Goal: Information Seeking & Learning: Compare options

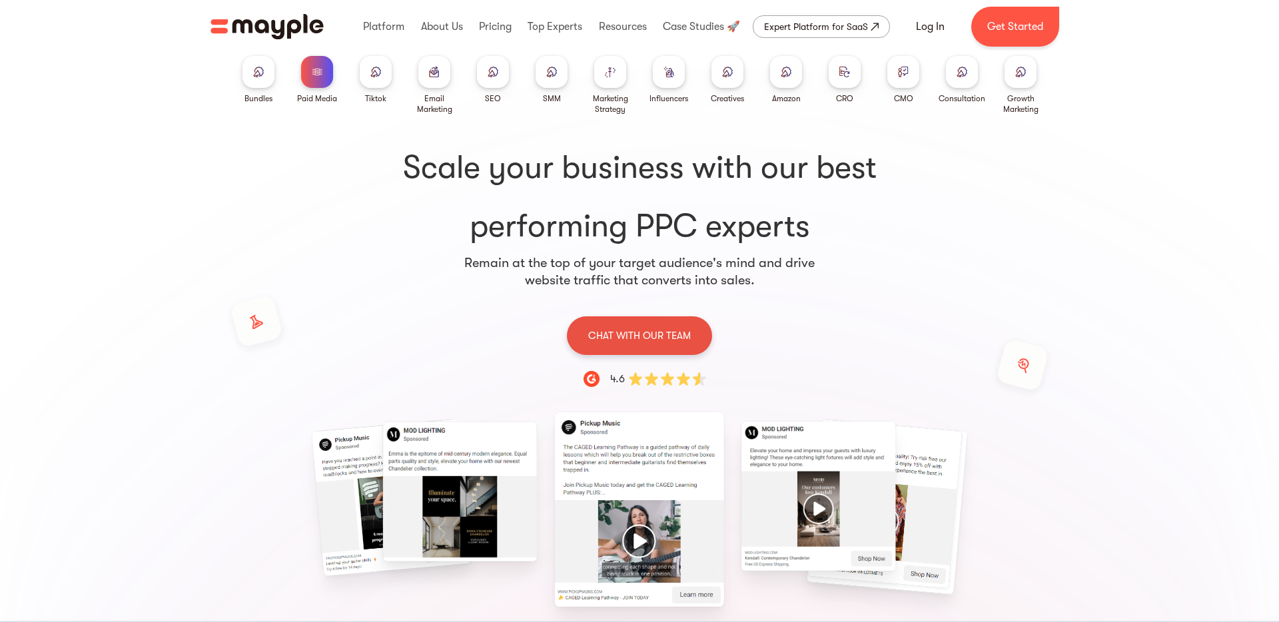
scroll to position [13, 0]
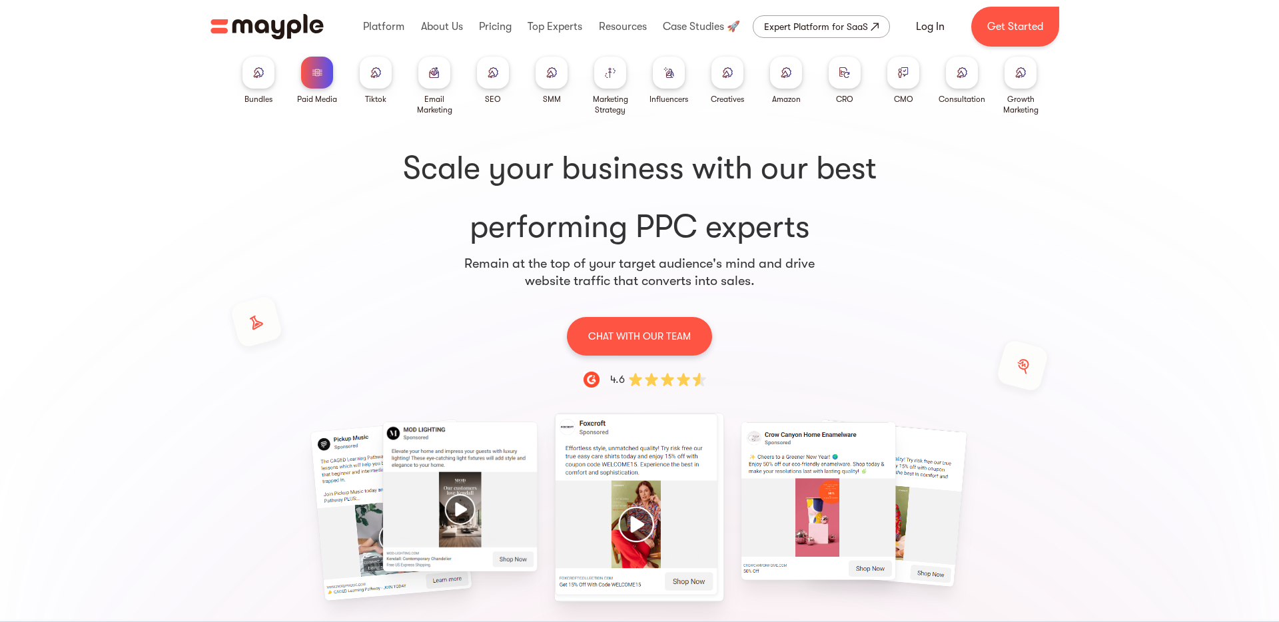
click at [833, 229] on h1 "Scale your business with our best performing PPC experts" at bounding box center [639, 197] width 810 height 101
click at [1050, 296] on div "Scale your business with our best performing PPC experts Remain at the top of y…" at bounding box center [639, 497] width 852 height 765
click at [1201, 287] on div "Paid Media Packages Bundles Paid Media Packages TikTok Email Marketing SEO SMM …" at bounding box center [639, 497] width 1279 height 765
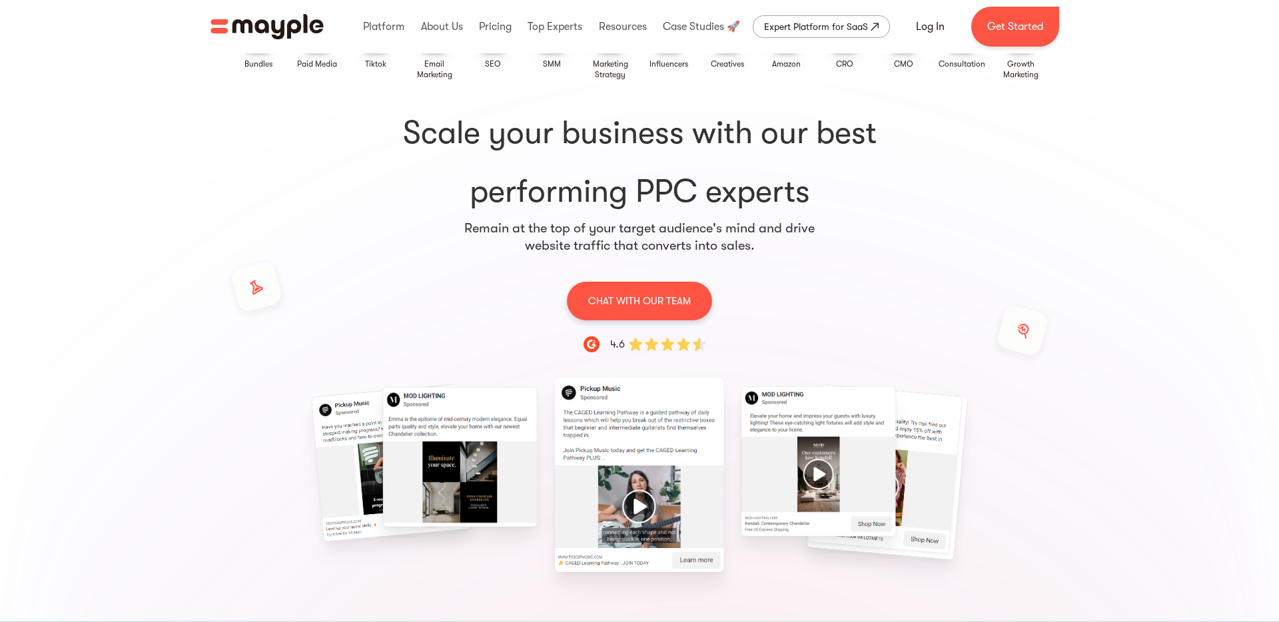
scroll to position [0, 0]
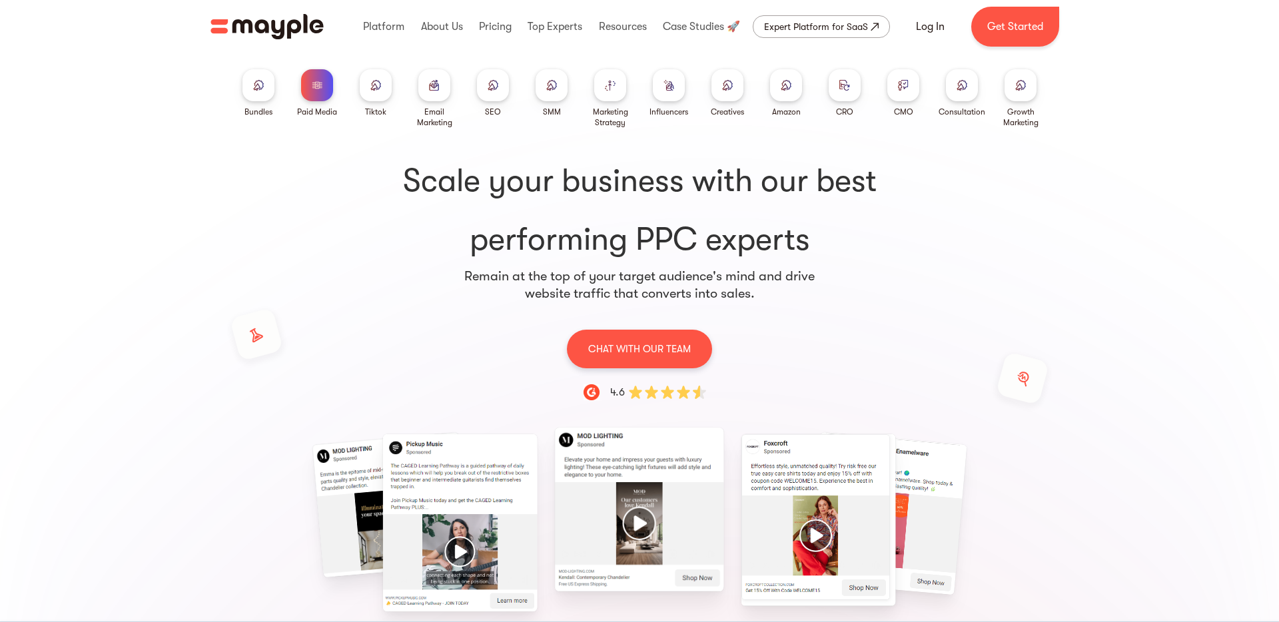
click at [386, 81] on div at bounding box center [376, 85] width 32 height 32
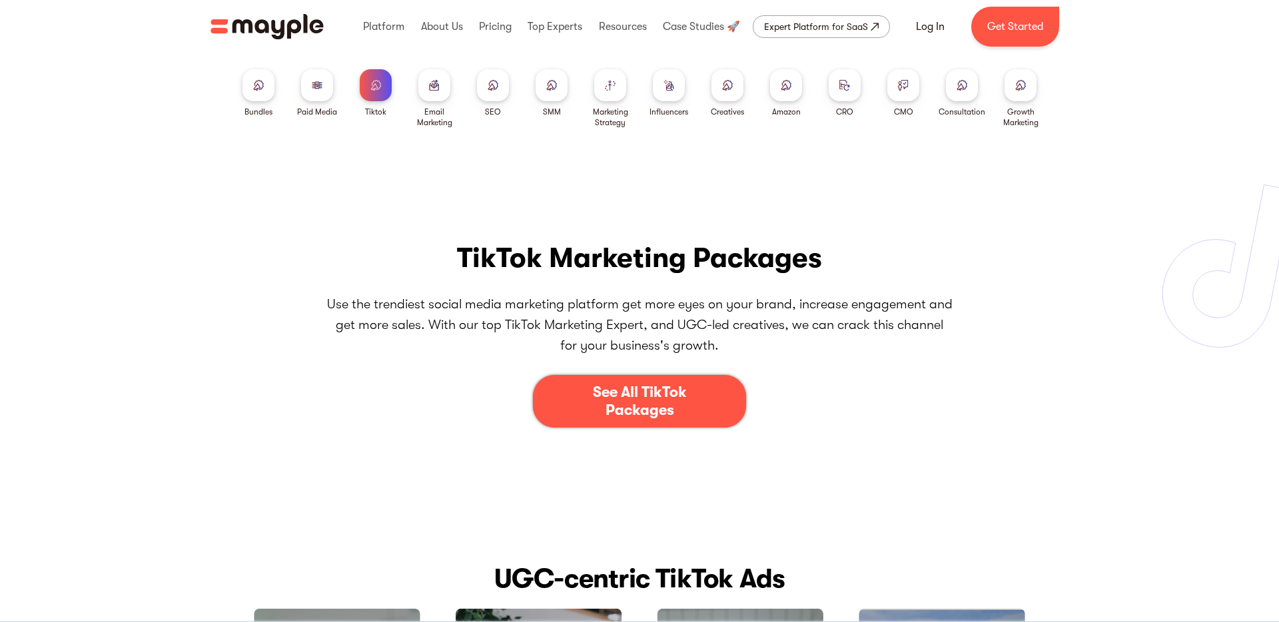
click at [426, 81] on div at bounding box center [434, 85] width 32 height 32
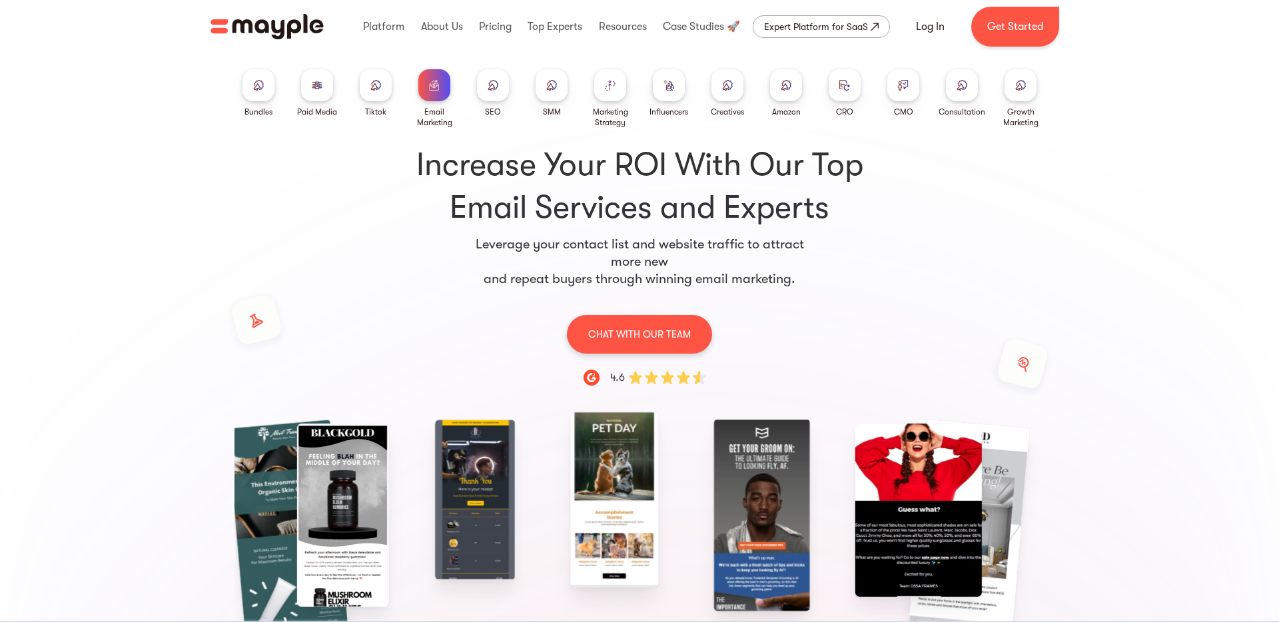
click at [721, 93] on div at bounding box center [727, 85] width 32 height 32
